Goal: Task Accomplishment & Management: Use online tool/utility

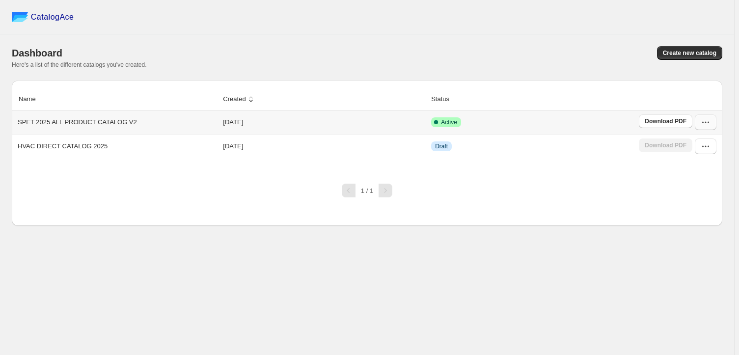
click at [703, 120] on icon "button" at bounding box center [706, 122] width 10 height 10
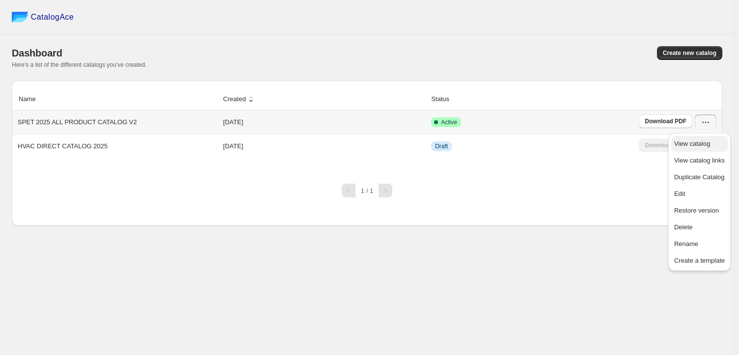
click at [716, 144] on span "View catalog" at bounding box center [699, 144] width 51 height 10
click at [691, 195] on span "Edit" at bounding box center [699, 194] width 51 height 10
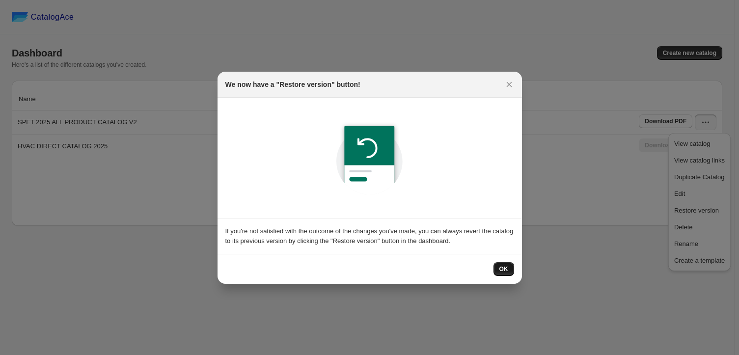
click at [506, 269] on span "OK" at bounding box center [504, 269] width 9 height 8
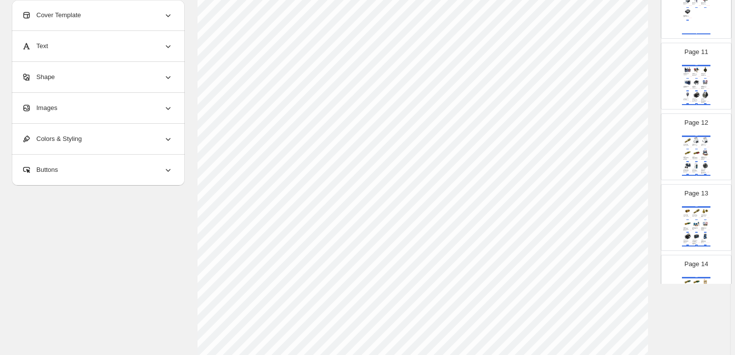
scroll to position [714, 0]
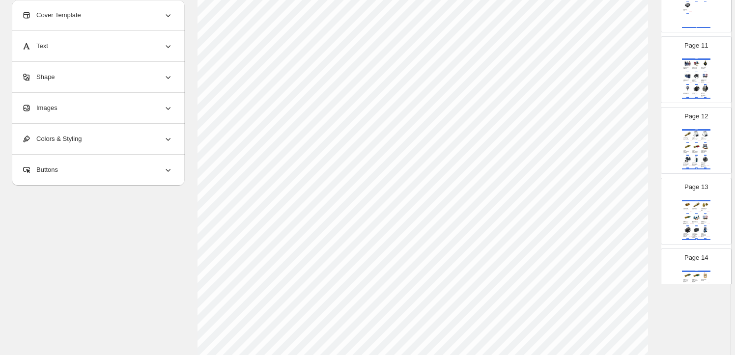
click at [698, 208] on div "JAVAC Swivel Adapter - 5/16" M SAE x 1/4" F SAE SKU: AD14FX516M" at bounding box center [696, 209] width 8 height 2
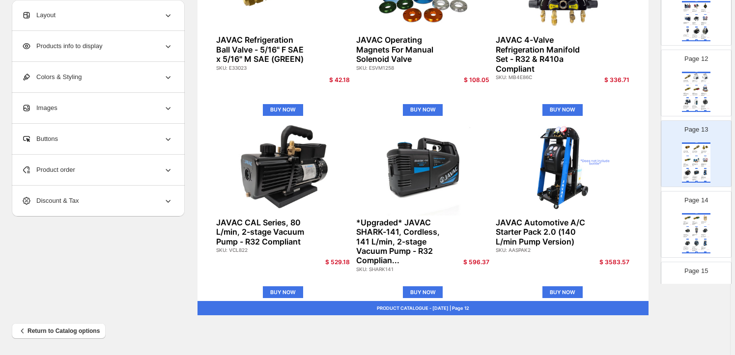
scroll to position [759, 0]
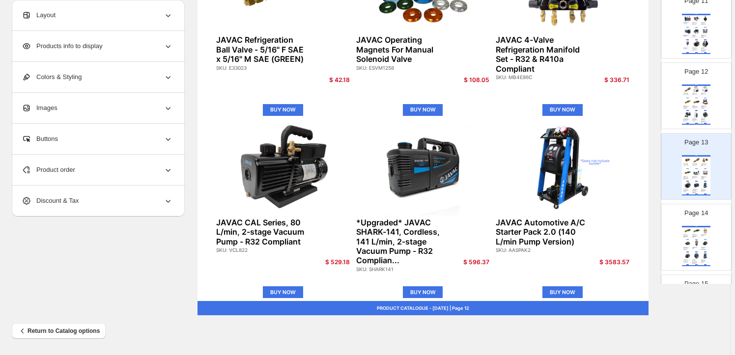
click at [683, 313] on div "**********" at bounding box center [365, 14] width 706 height 601
drag, startPoint x: 685, startPoint y: 292, endPoint x: 692, endPoint y: 311, distance: 20.8
click at [685, 292] on div "**********" at bounding box center [365, 14] width 706 height 601
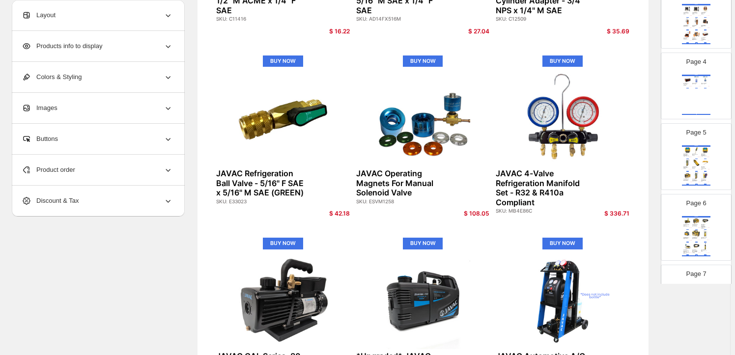
scroll to position [0, 0]
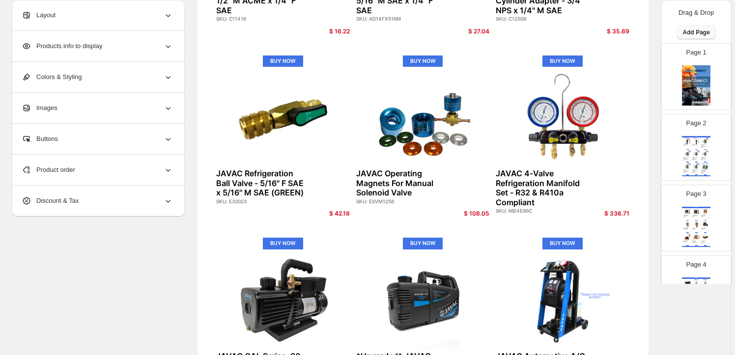
click at [704, 30] on span "Add Page" at bounding box center [696, 32] width 27 height 8
click at [703, 51] on span "Cover / Blank Page" at bounding box center [693, 52] width 55 height 7
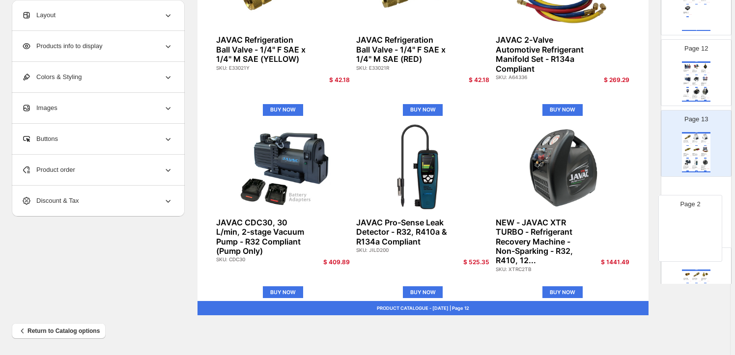
scroll to position [717, 0]
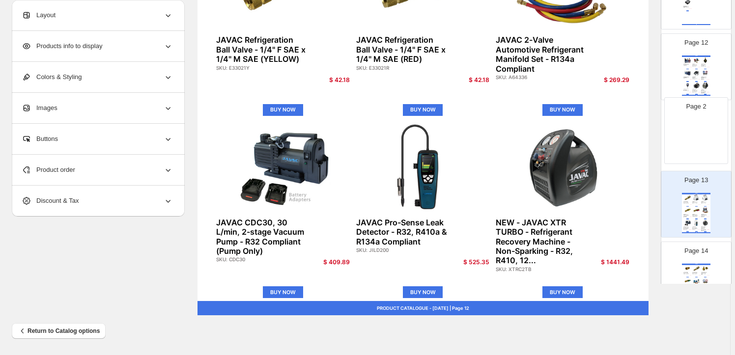
drag, startPoint x: 698, startPoint y: 138, endPoint x: 699, endPoint y: 123, distance: 14.4
click at [690, 128] on img at bounding box center [696, 146] width 28 height 40
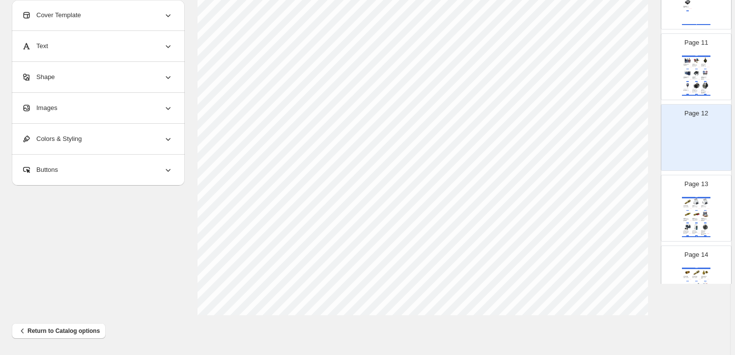
click at [103, 108] on div "Images" at bounding box center [97, 108] width 151 height 30
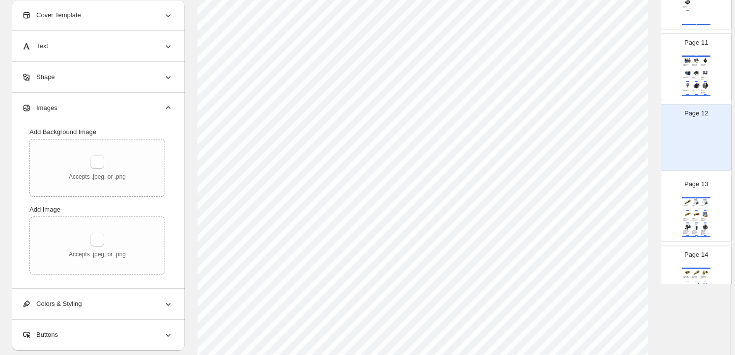
scroll to position [178, 0]
click at [94, 157] on button "button" at bounding box center [97, 162] width 14 height 14
click at [694, 71] on img at bounding box center [696, 73] width 8 height 6
type input "**"
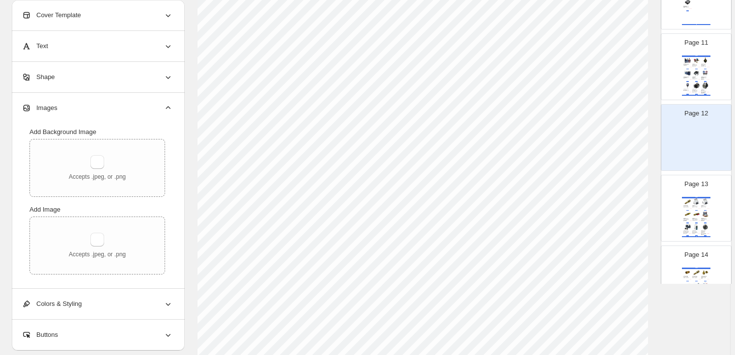
select select "**********"
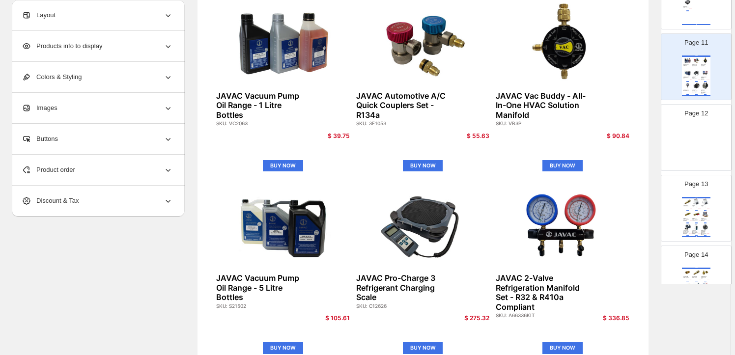
scroll to position [88, 0]
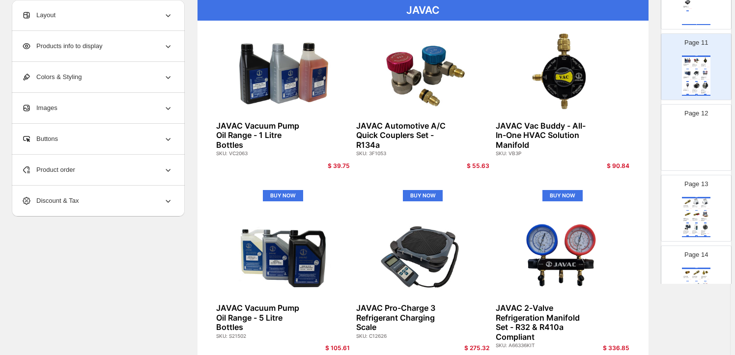
click at [482, 14] on div "JAVAC" at bounding box center [422, 10] width 451 height 21
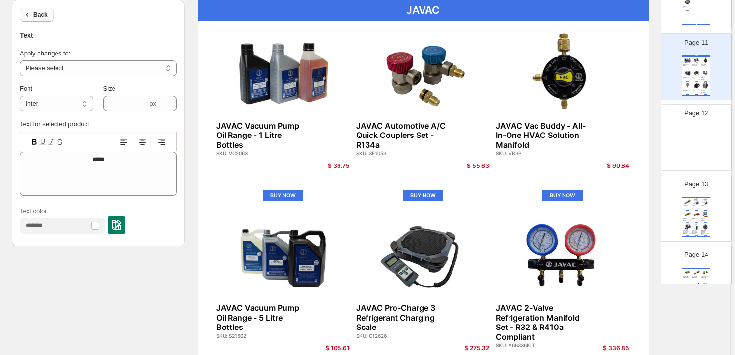
click at [39, 9] on button "Back" at bounding box center [37, 15] width 34 height 14
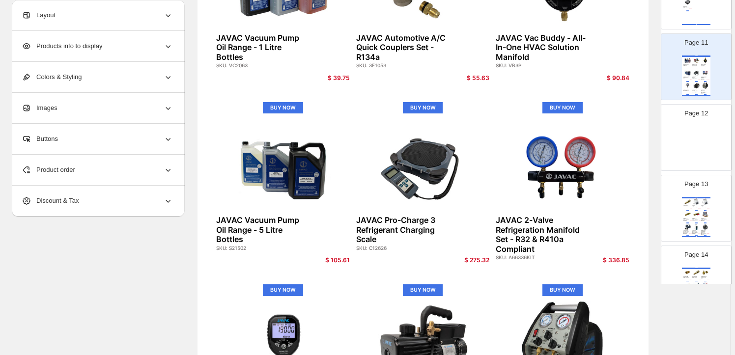
scroll to position [178, 0]
